Goal: Information Seeking & Learning: Learn about a topic

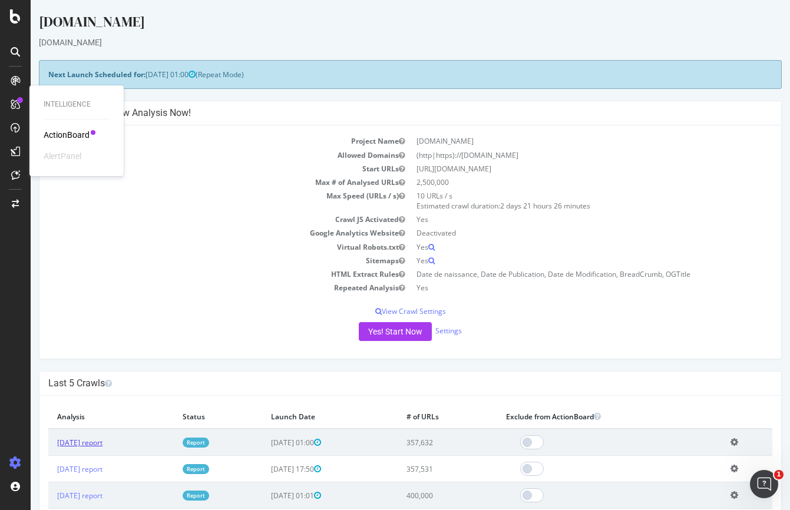
click at [103, 442] on link "[DATE] report" at bounding box center [79, 443] width 45 height 10
